Goal: Information Seeking & Learning: Learn about a topic

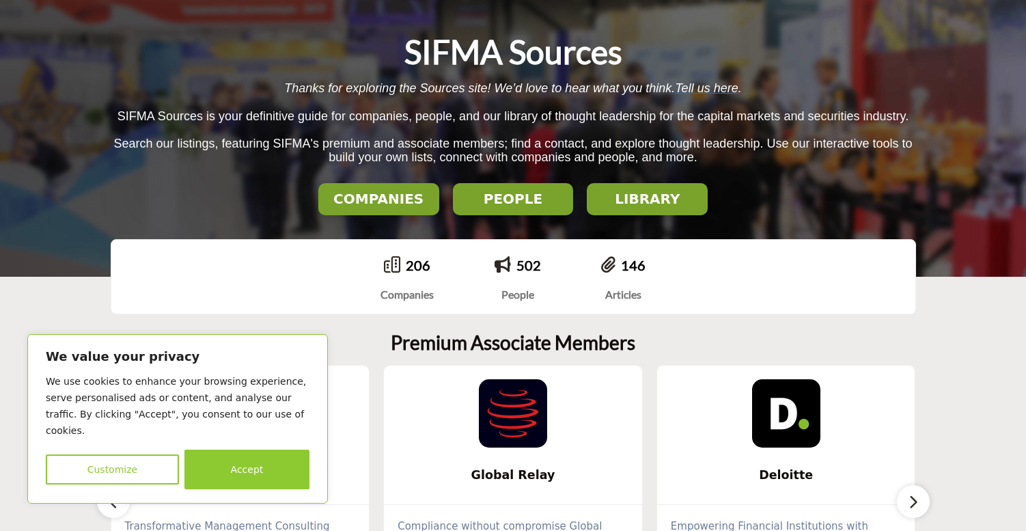
scroll to position [130, 0]
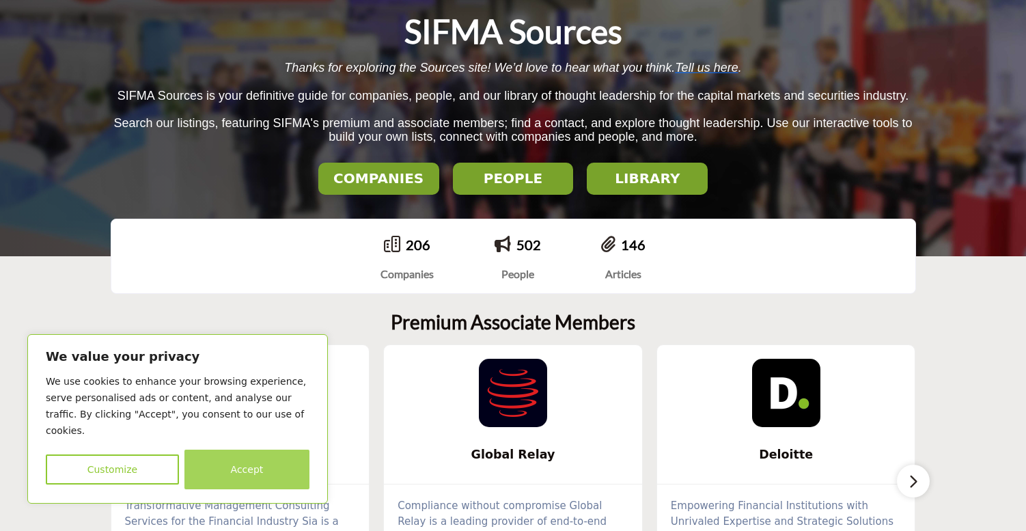
click at [232, 469] on button "Accept" at bounding box center [246, 469] width 125 height 40
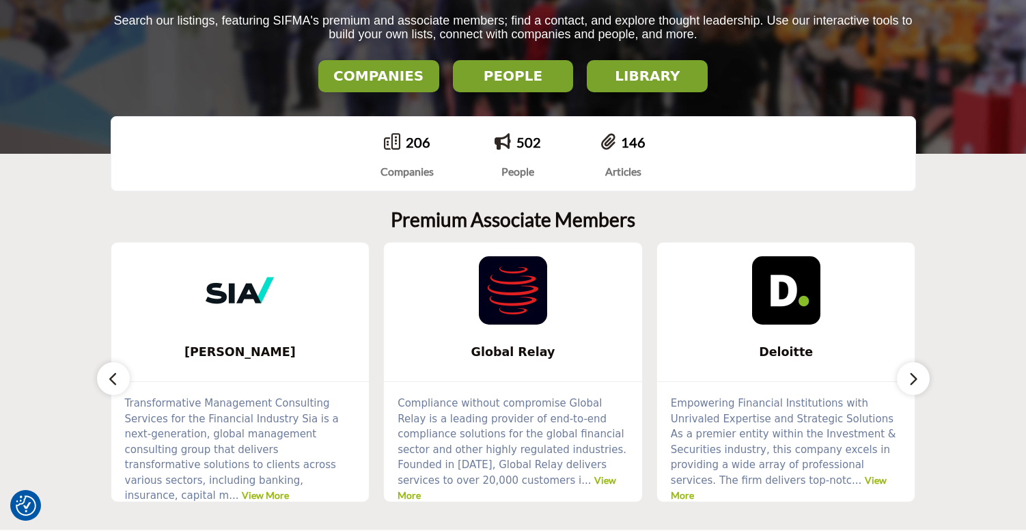
scroll to position [225, 0]
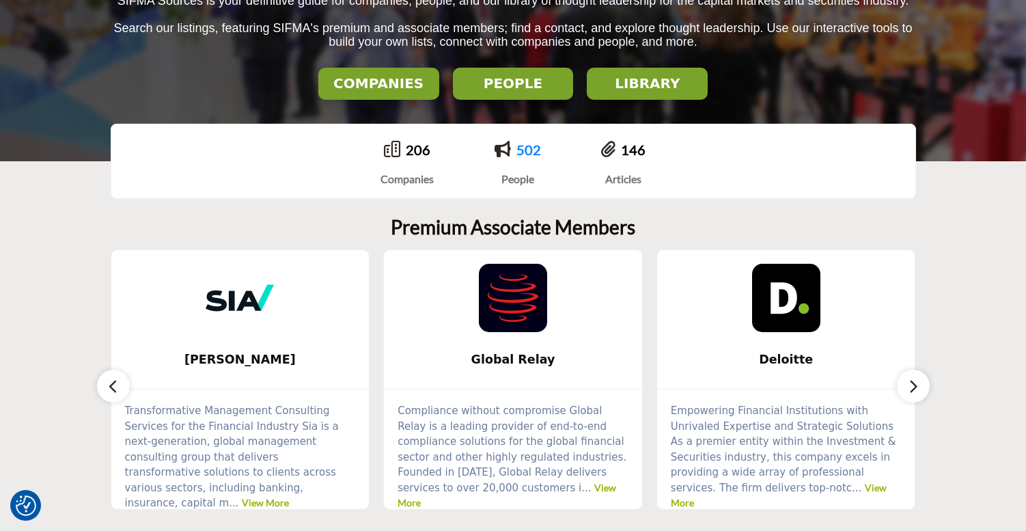
click at [517, 150] on link "502" at bounding box center [528, 149] width 25 height 16
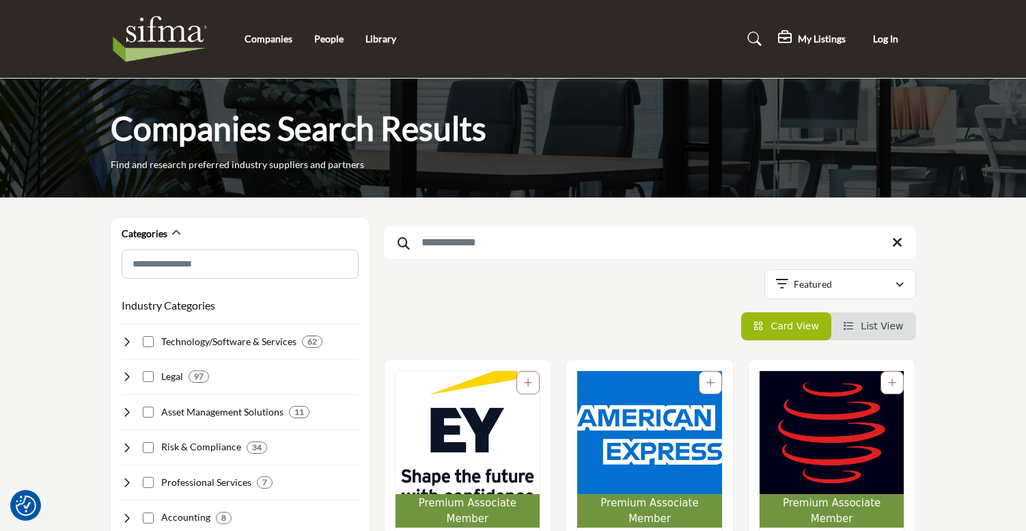
click at [488, 239] on input "Search Keyword" at bounding box center [650, 242] width 532 height 33
type input "********"
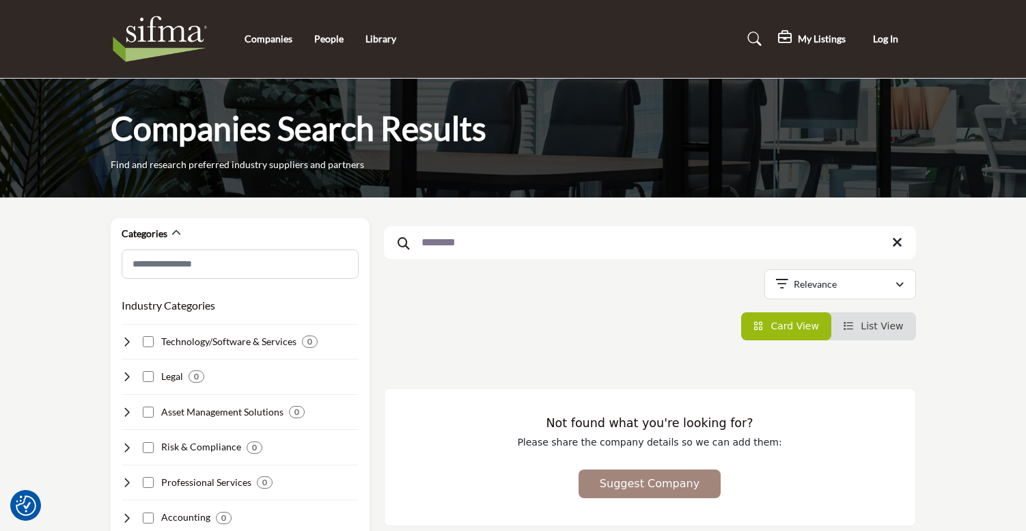
click at [333, 46] on div "Companies People Library" at bounding box center [513, 39] width 820 height 55
click at [333, 42] on link "People" at bounding box center [328, 39] width 29 height 12
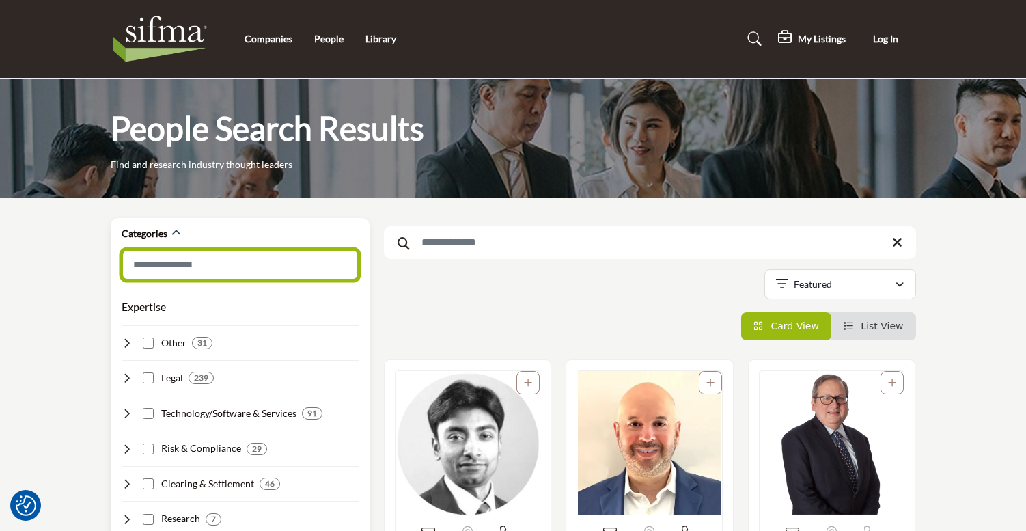
click at [225, 266] on input "Search Category" at bounding box center [240, 264] width 237 height 31
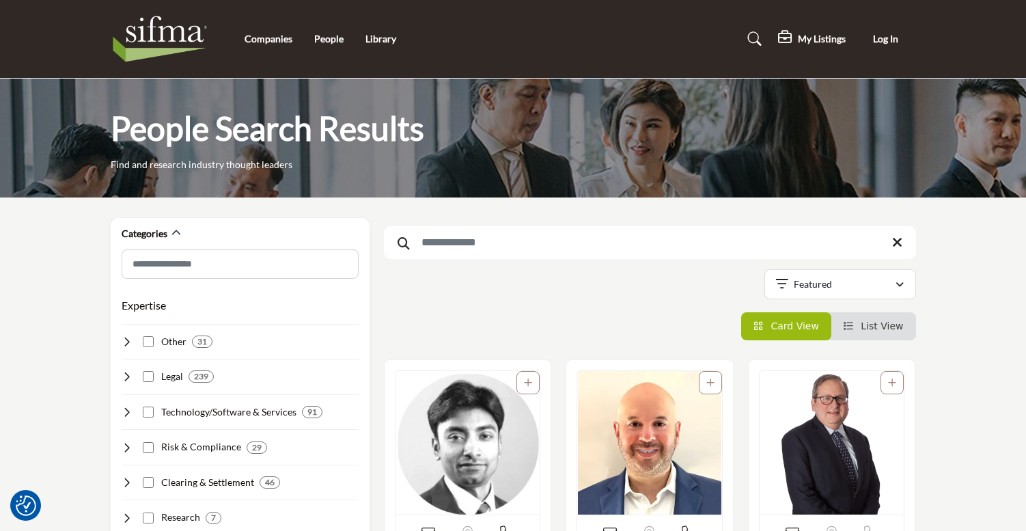
click at [461, 246] on input "Search Keyword" at bounding box center [650, 242] width 532 height 33
type input "*****"
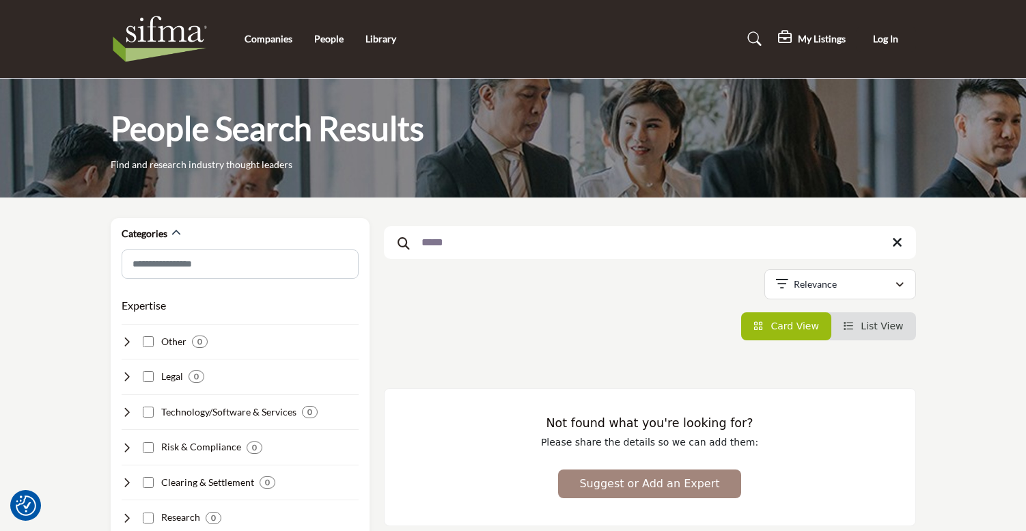
click at [820, 42] on h5 "My Listings" at bounding box center [822, 39] width 48 height 12
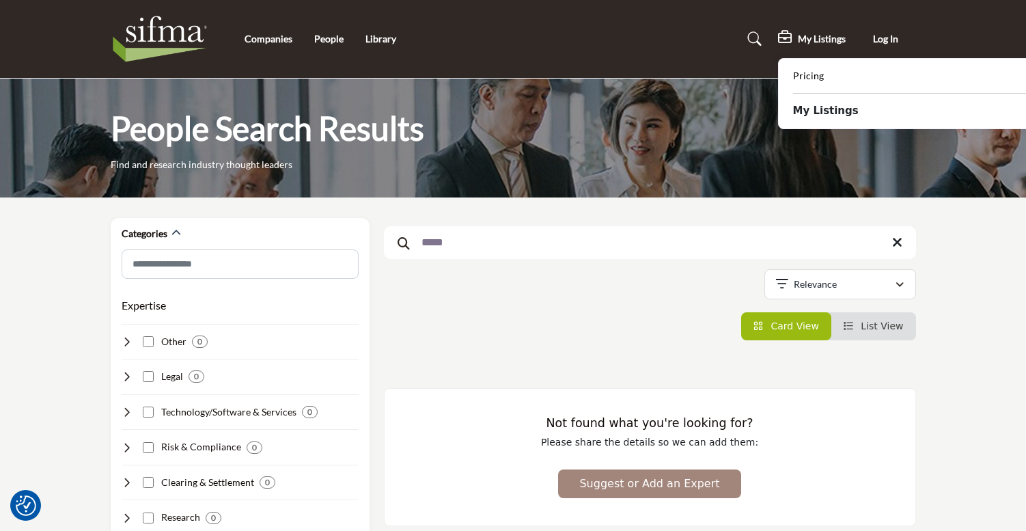
click at [820, 42] on h5 "My Listings" at bounding box center [822, 39] width 48 height 12
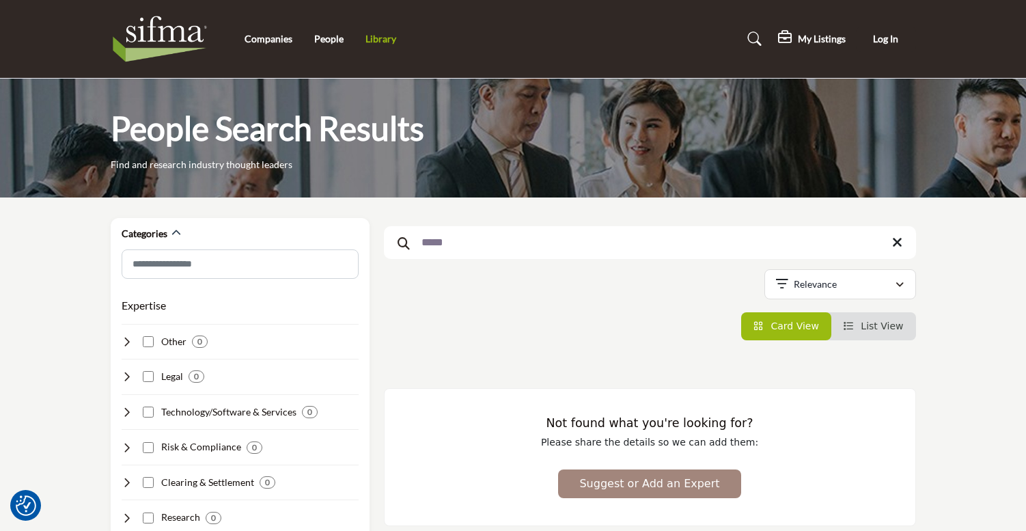
click at [382, 42] on link "Library" at bounding box center [380, 39] width 31 height 12
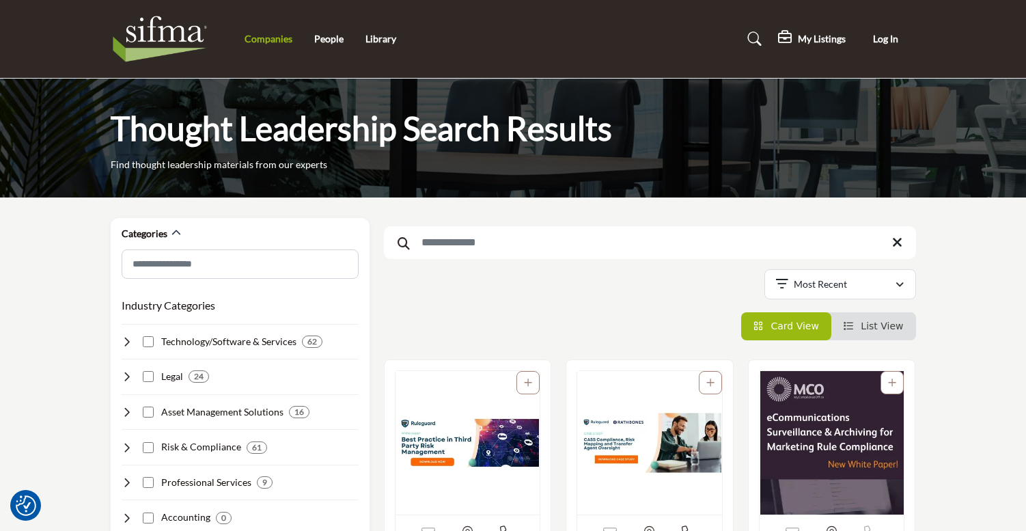
click at [255, 42] on link "Companies" at bounding box center [269, 39] width 48 height 12
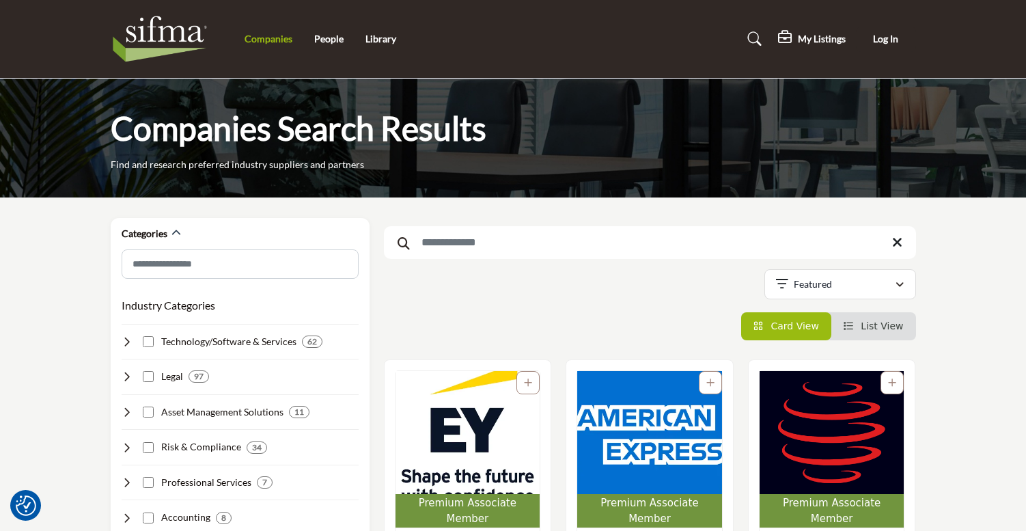
click at [272, 40] on link "Companies" at bounding box center [269, 39] width 48 height 12
